Goal: Task Accomplishment & Management: Manage account settings

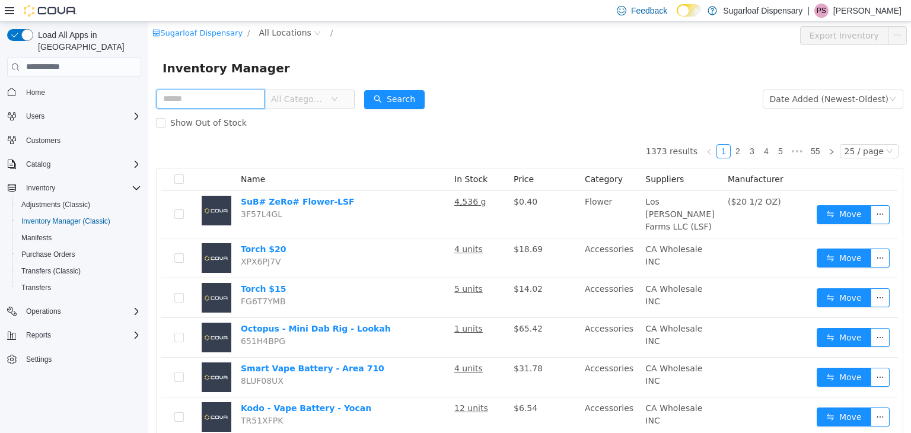
click at [246, 94] on input "text" at bounding box center [210, 98] width 109 height 19
type input "**********"
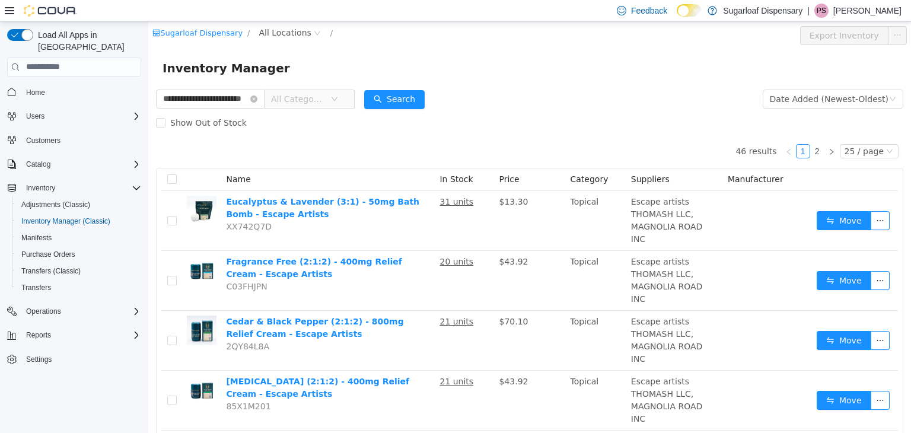
click at [534, 120] on div "Show Out of Stock" at bounding box center [530, 122] width 748 height 24
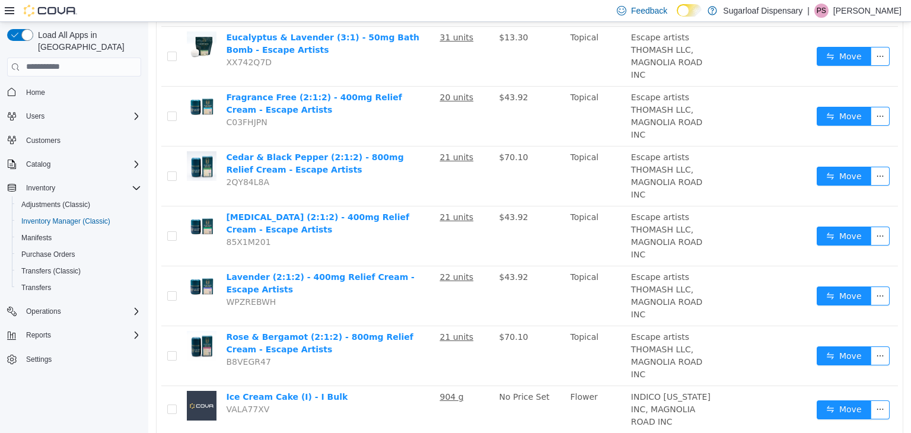
scroll to position [166, 0]
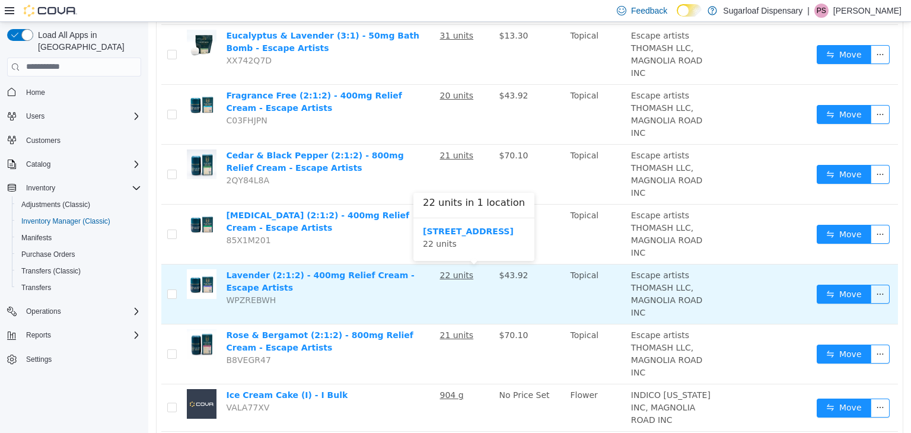
click at [472, 278] on u "22 units" at bounding box center [457, 274] width 34 height 9
click at [471, 279] on u "22 units" at bounding box center [457, 274] width 34 height 9
click at [845, 288] on button "Move" at bounding box center [844, 293] width 55 height 19
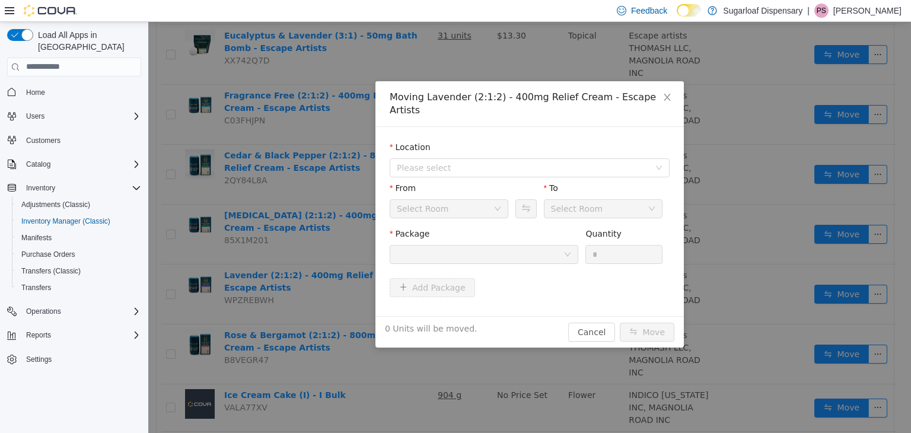
click at [554, 247] on div at bounding box center [480, 254] width 167 height 18
click at [679, 102] on span "Close" at bounding box center [667, 97] width 33 height 33
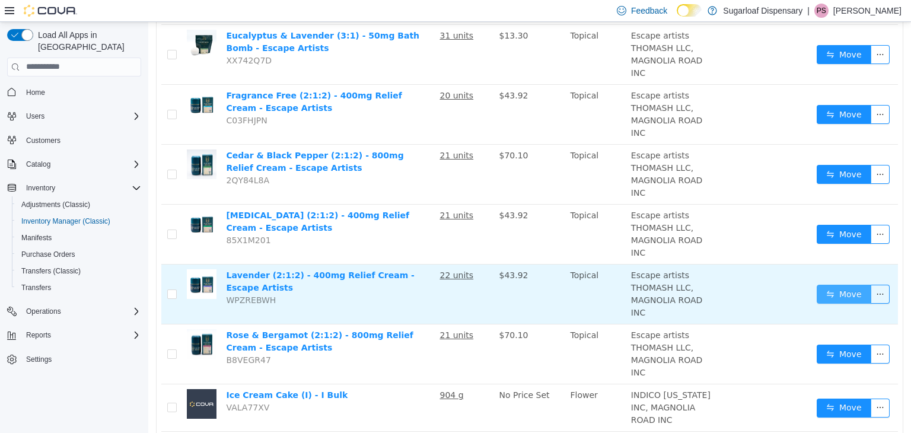
click at [835, 299] on button "Move" at bounding box center [844, 293] width 55 height 19
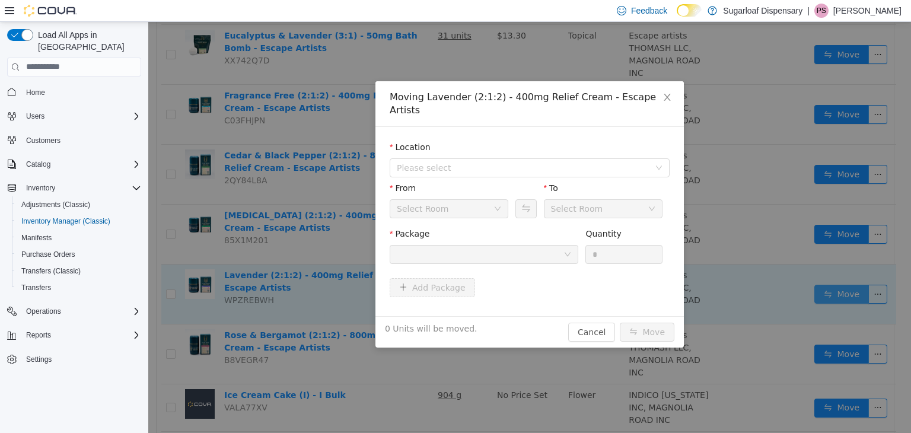
click at [672, 88] on span "Close" at bounding box center [667, 97] width 33 height 33
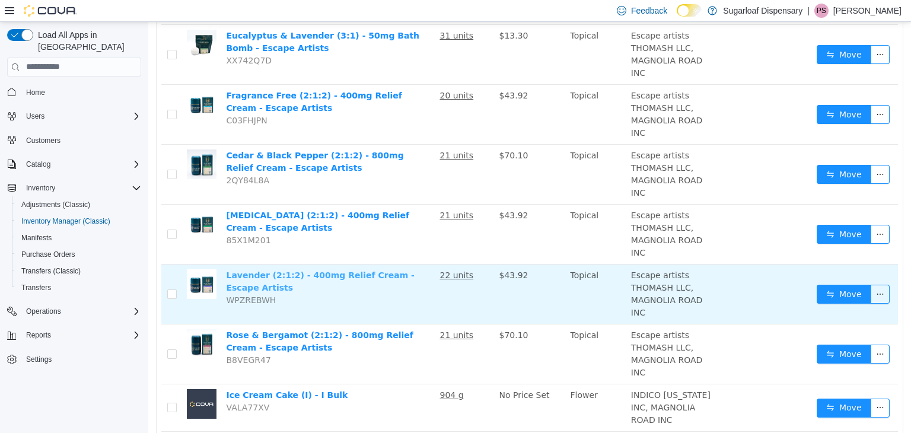
click at [385, 277] on link "Lavender (2:1:2) - 400mg Relief Cream - Escape Artists" at bounding box center [320, 281] width 188 height 22
